Goal: Task Accomplishment & Management: Manage account settings

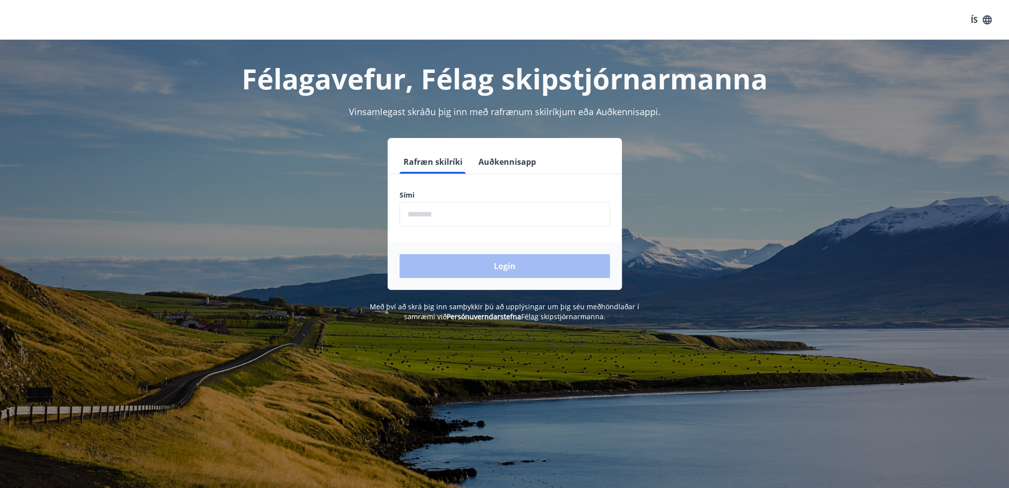
click at [430, 218] on input "phone" at bounding box center [504, 214] width 210 height 24
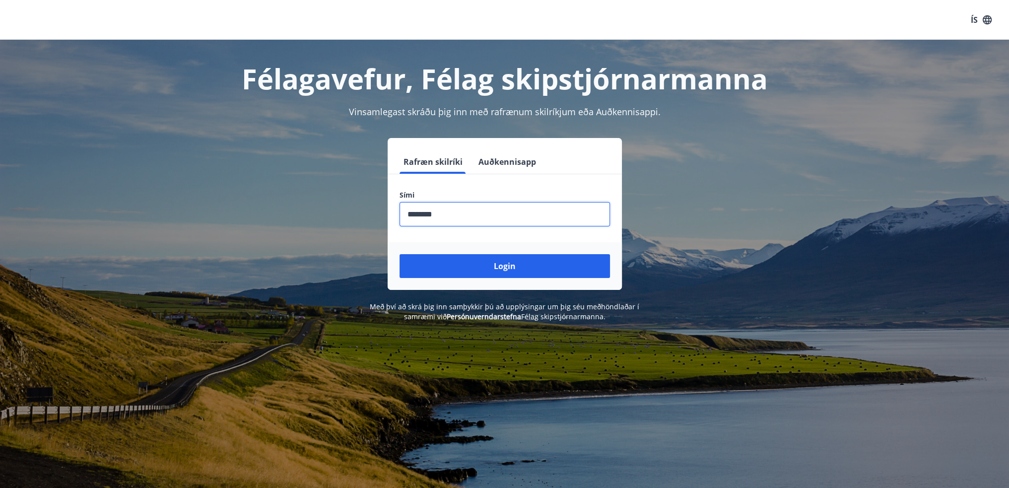
type input "********"
click at [399, 254] on button "Login" at bounding box center [504, 266] width 210 height 24
